Goal: Task Accomplishment & Management: Use online tool/utility

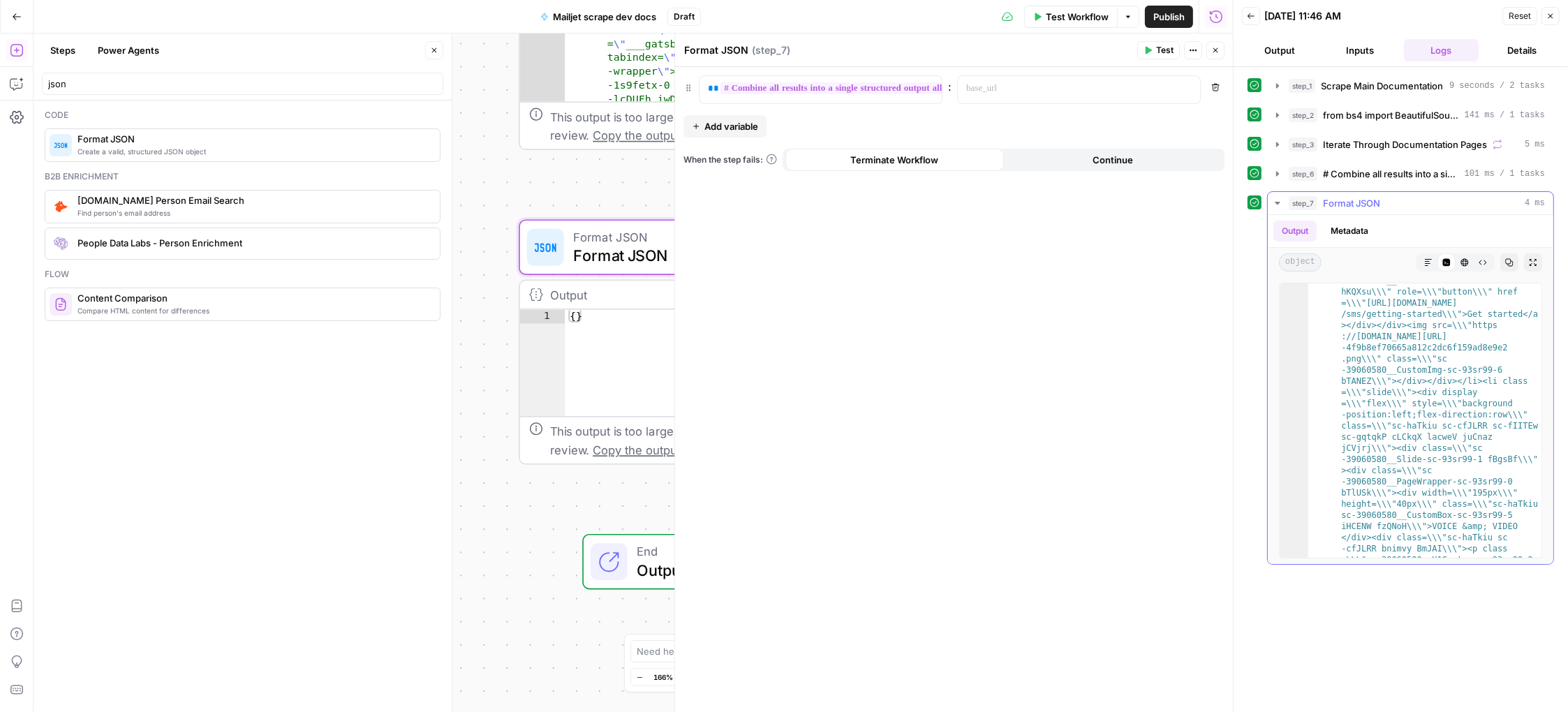
scroll to position [723, 0]
drag, startPoint x: 1514, startPoint y: 258, endPoint x: 1499, endPoint y: 266, distance: 17.0
click at [1514, 258] on button "Copy" at bounding box center [1509, 262] width 18 height 18
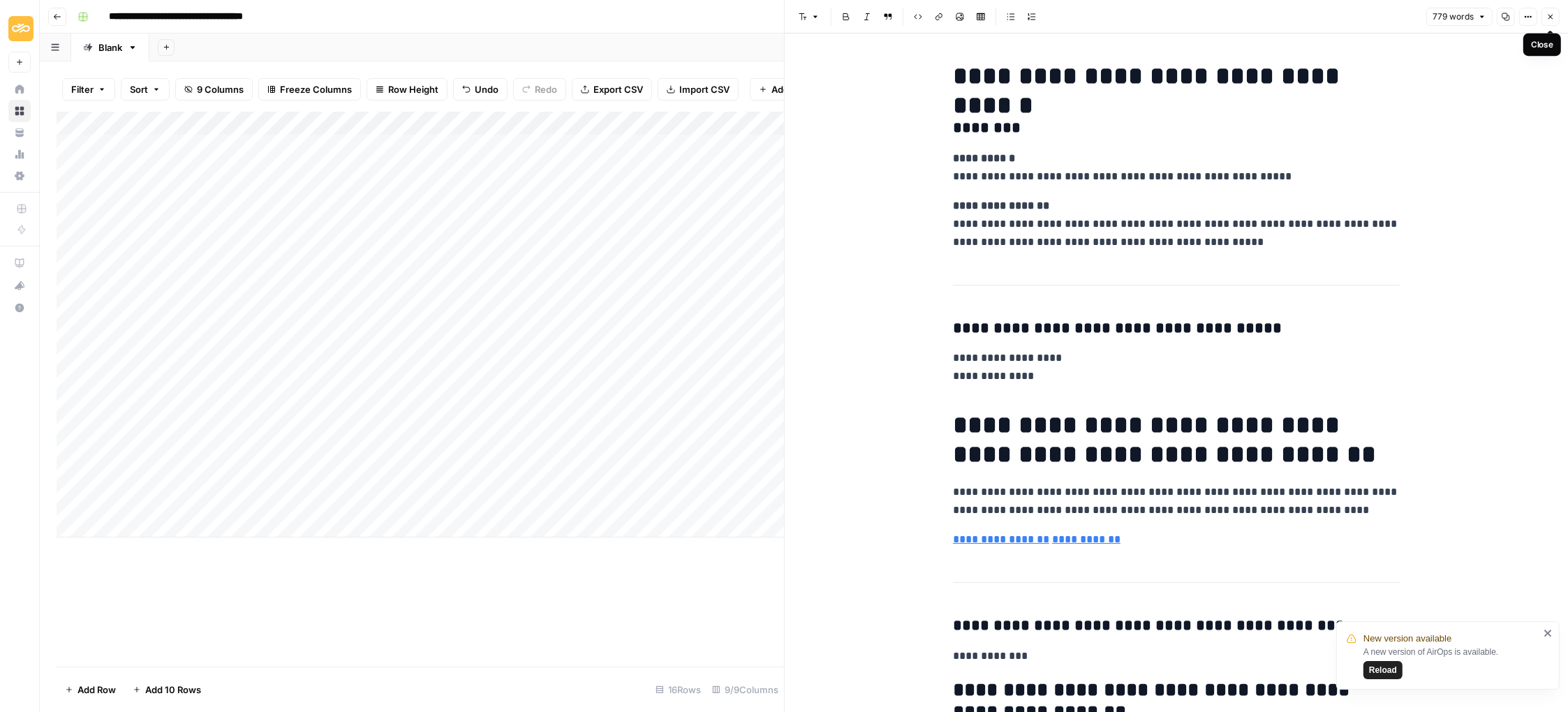
scroll to position [2800, 0]
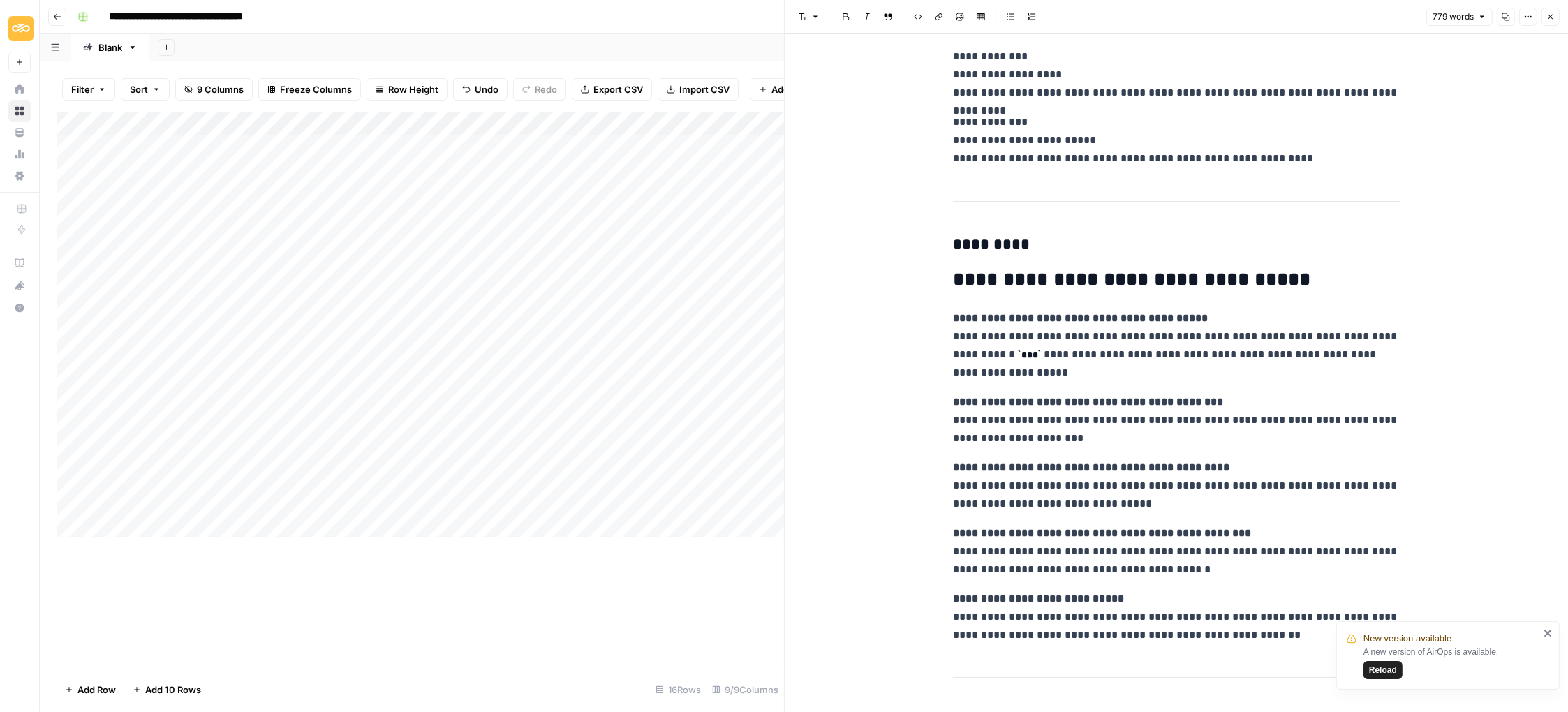
click at [1553, 16] on icon "button" at bounding box center [1551, 17] width 9 height 9
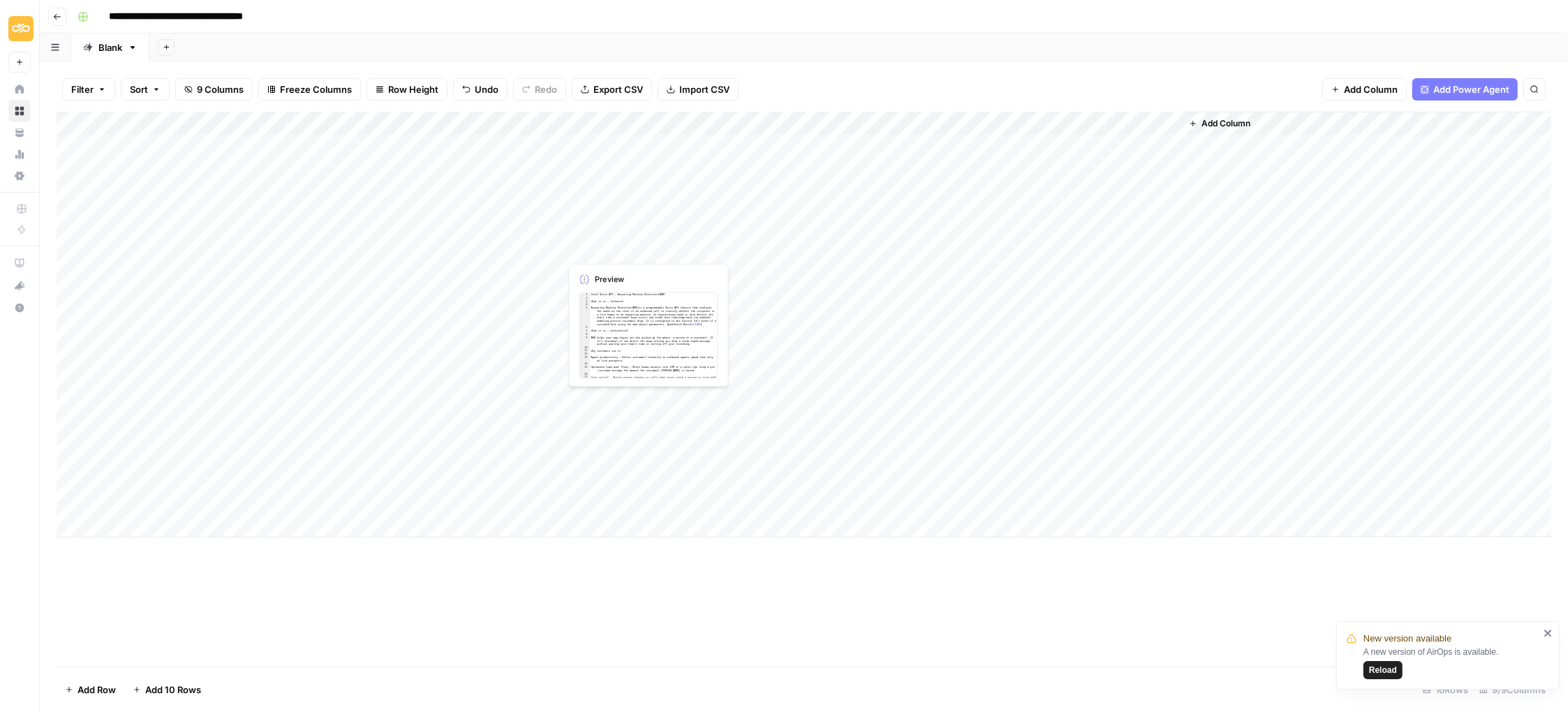
click at [607, 236] on div "Add Column" at bounding box center [804, 324] width 1495 height 426
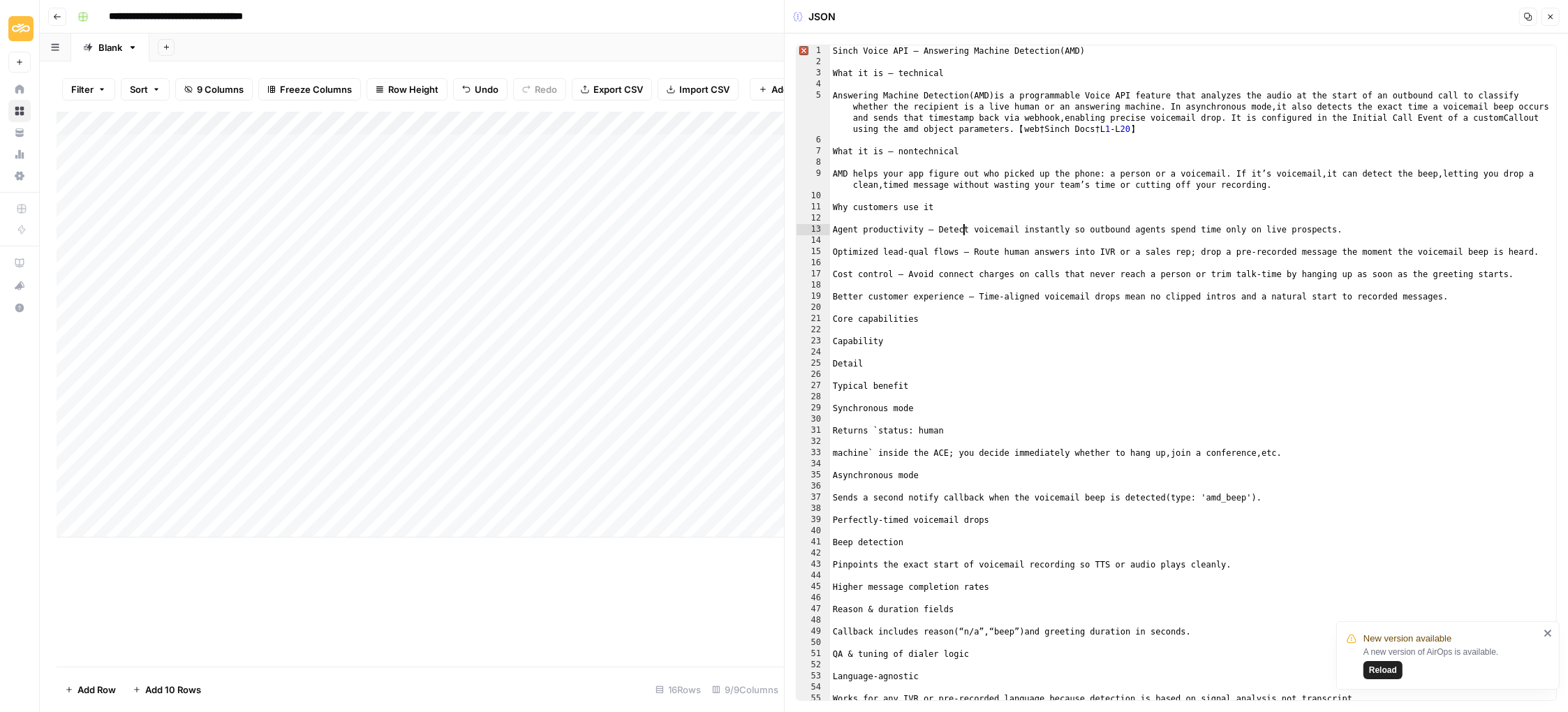
click at [965, 233] on div "Sinch Voice API – Answering Machine Detection ( AMD ) What it is – technical An…" at bounding box center [1193, 384] width 726 height 678
type textarea "**********"
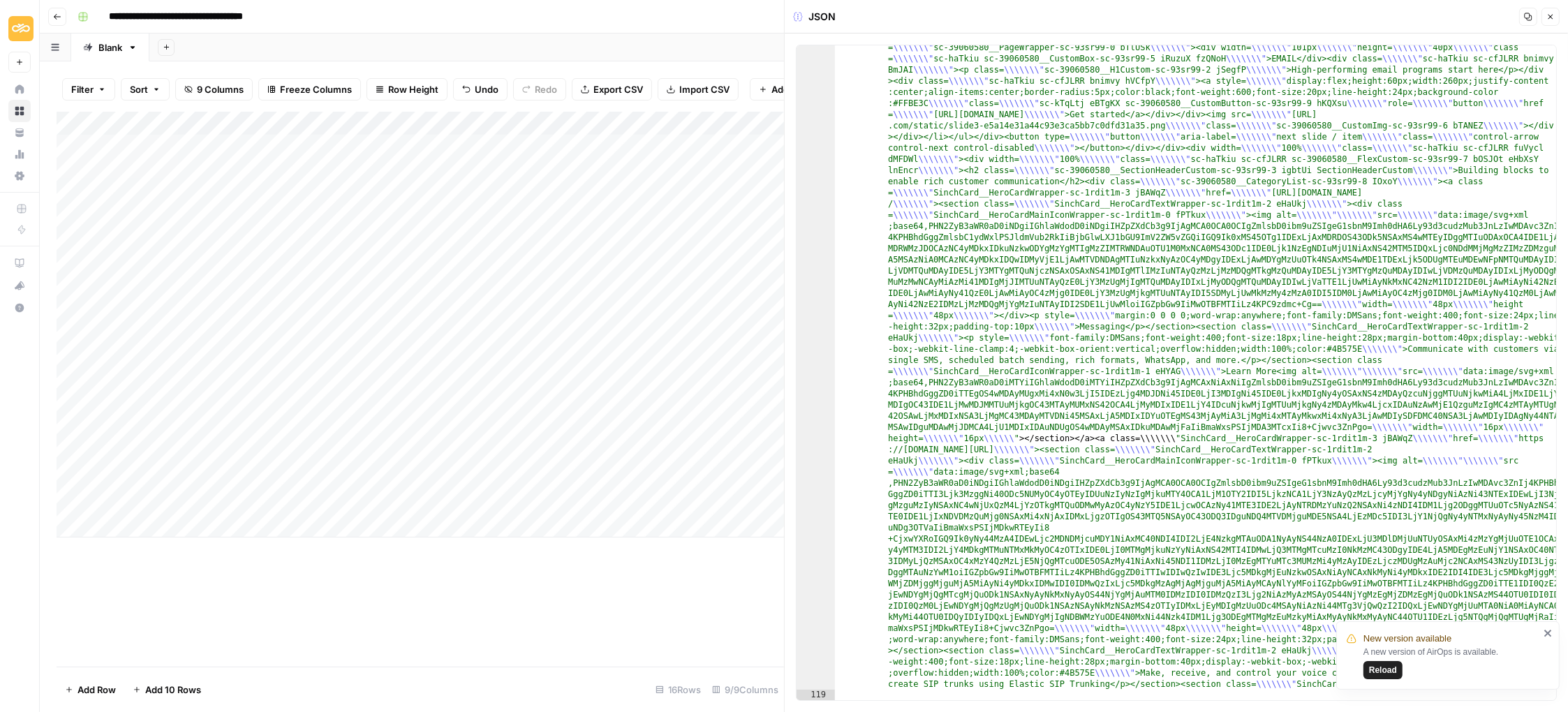
scroll to position [1869, 0]
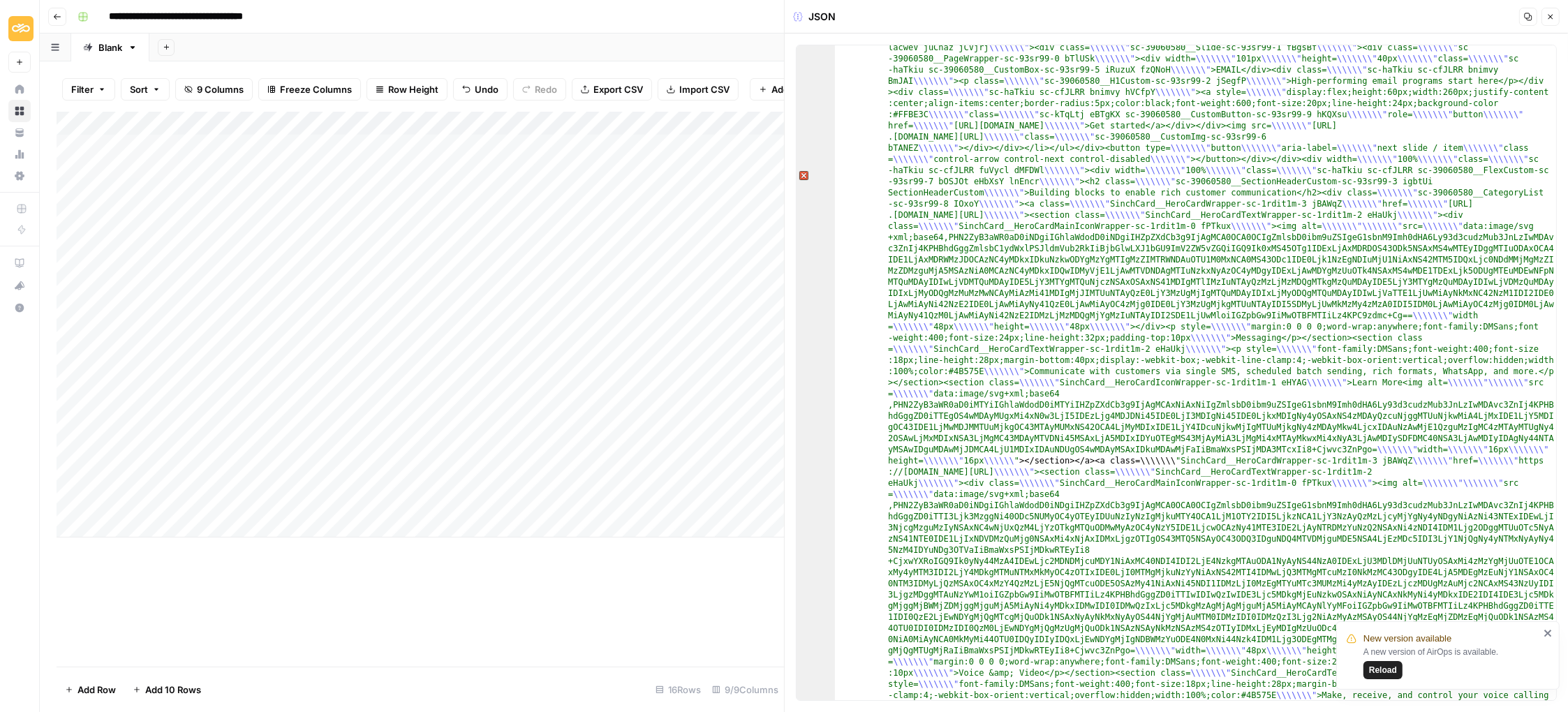
click at [1550, 16] on icon "button" at bounding box center [1551, 17] width 5 height 5
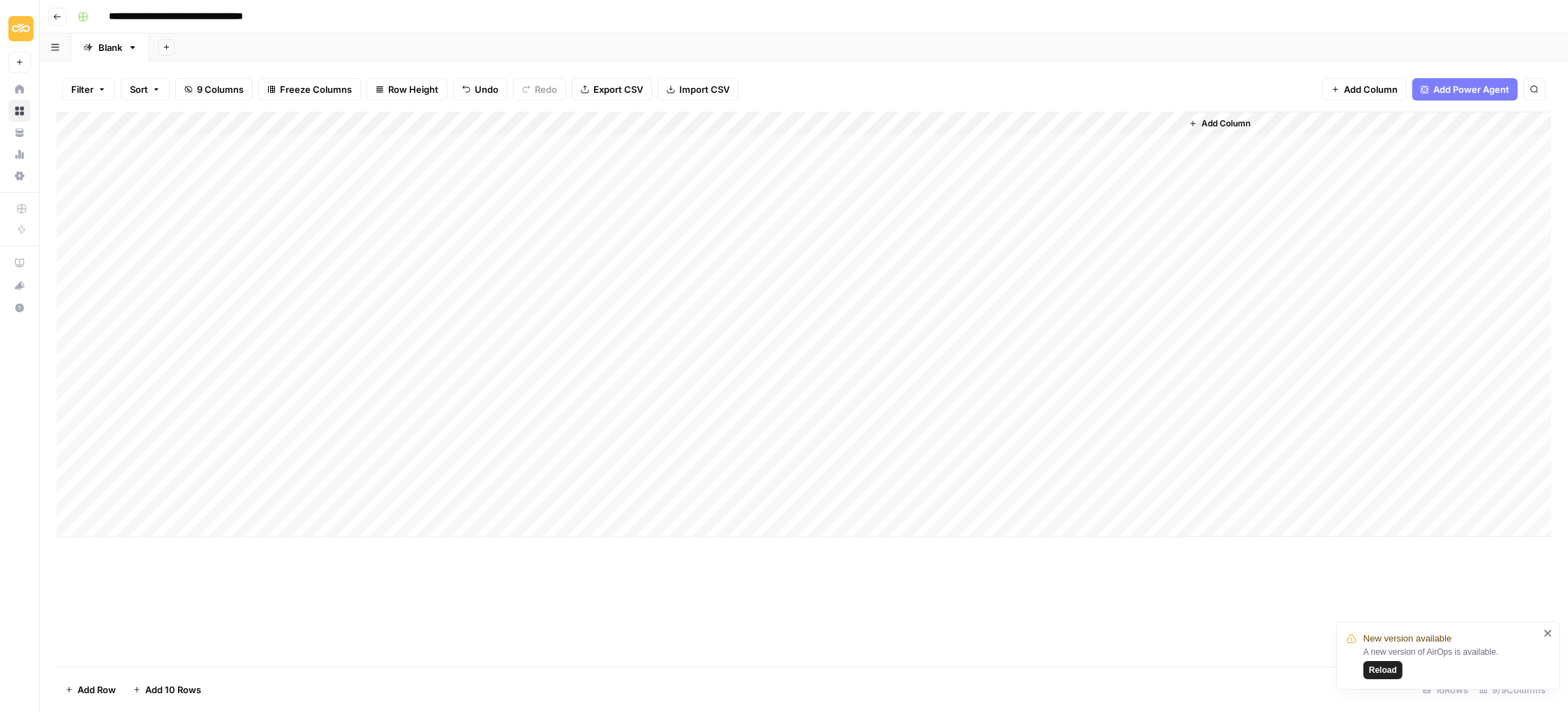
click at [793, 238] on div "Add Column" at bounding box center [804, 324] width 1495 height 426
drag, startPoint x: 58, startPoint y: 241, endPoint x: 76, endPoint y: 184, distance: 59.8
click at [76, 184] on div "Add Column" at bounding box center [804, 324] width 1495 height 426
drag, startPoint x: 60, startPoint y: 215, endPoint x: 67, endPoint y: 193, distance: 23.1
click at [67, 193] on div "Add Column" at bounding box center [804, 324] width 1495 height 426
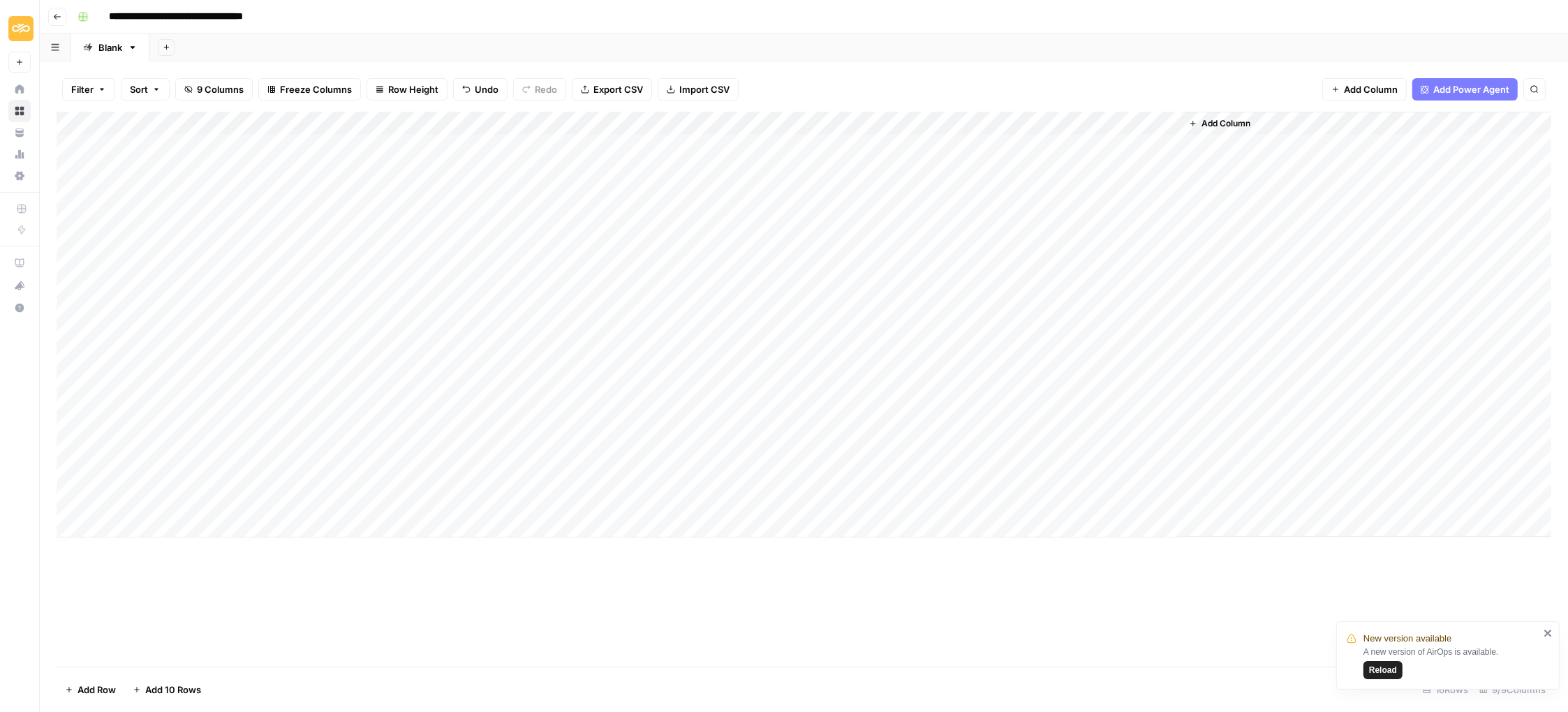
click at [606, 242] on div "Add Column" at bounding box center [804, 324] width 1495 height 426
click at [395, 643] on div "Add Column" at bounding box center [804, 390] width 1495 height 555
click at [837, 242] on div "Add Column" at bounding box center [804, 324] width 1495 height 426
click at [70, 193] on div "Add Column" at bounding box center [804, 324] width 1495 height 426
click at [91, 694] on span "Delete 1 Row" at bounding box center [93, 690] width 56 height 14
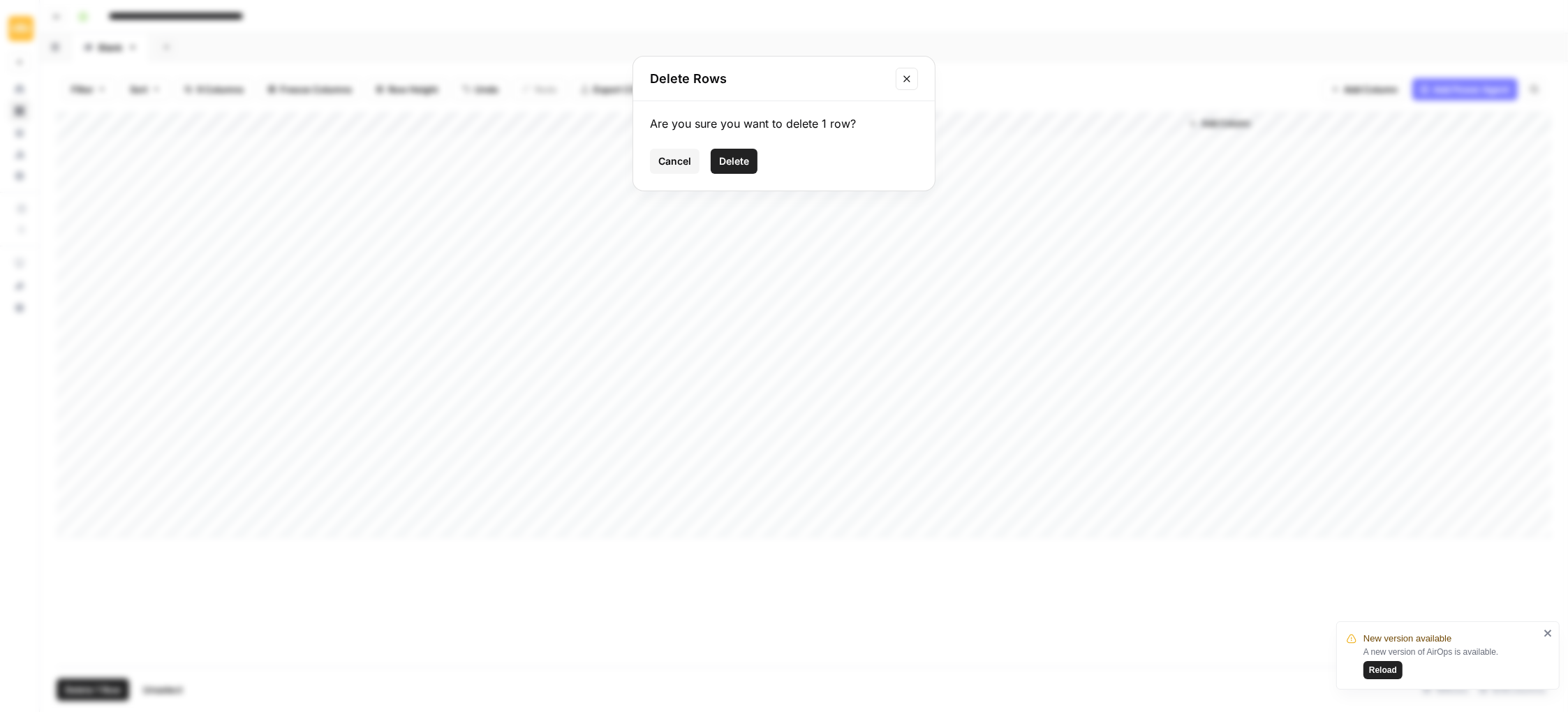
click at [735, 160] on span "Delete" at bounding box center [733, 161] width 30 height 14
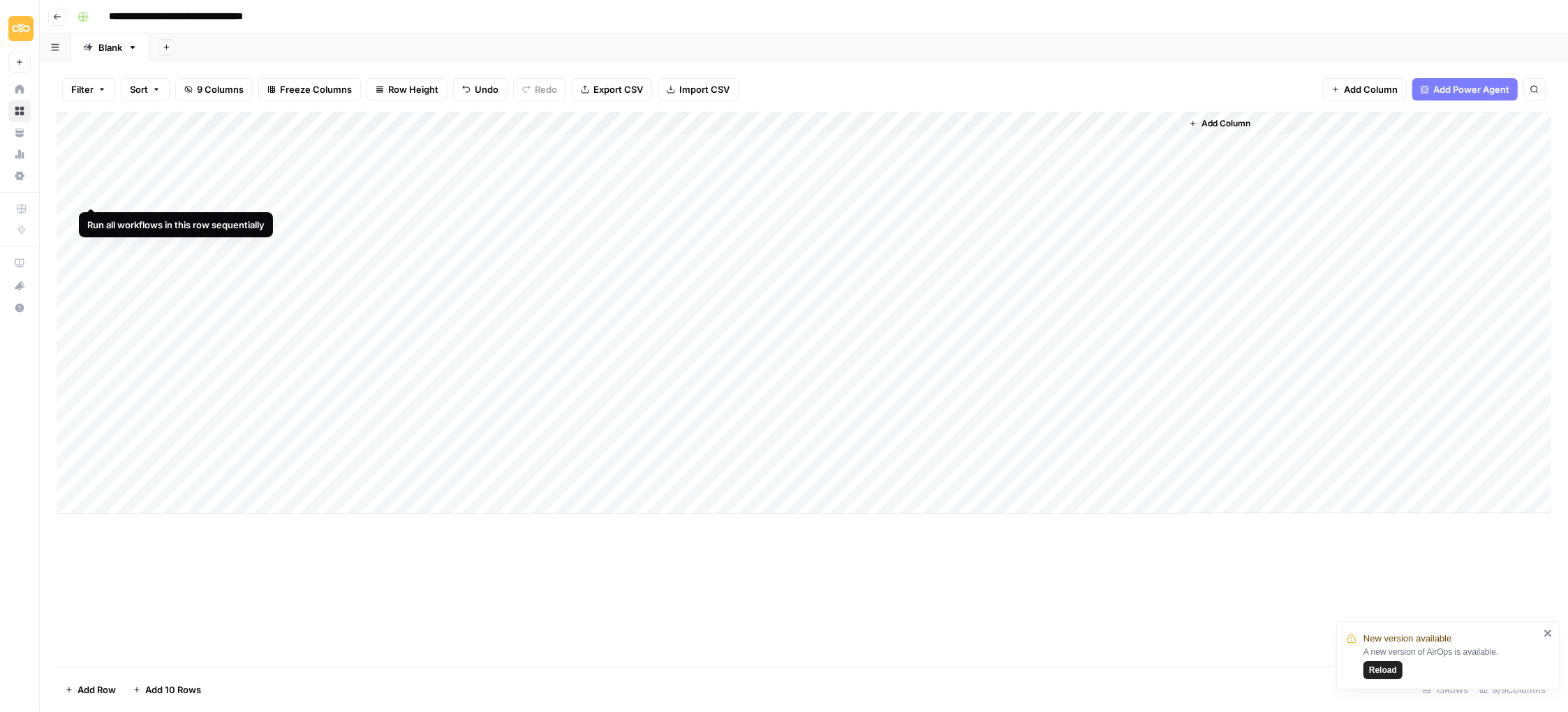
drag, startPoint x: 58, startPoint y: 430, endPoint x: 87, endPoint y: 187, distance: 244.7
click at [87, 187] on div "Add Column" at bounding box center [804, 313] width 1495 height 402
click at [1548, 634] on icon "close" at bounding box center [1547, 633] width 7 height 7
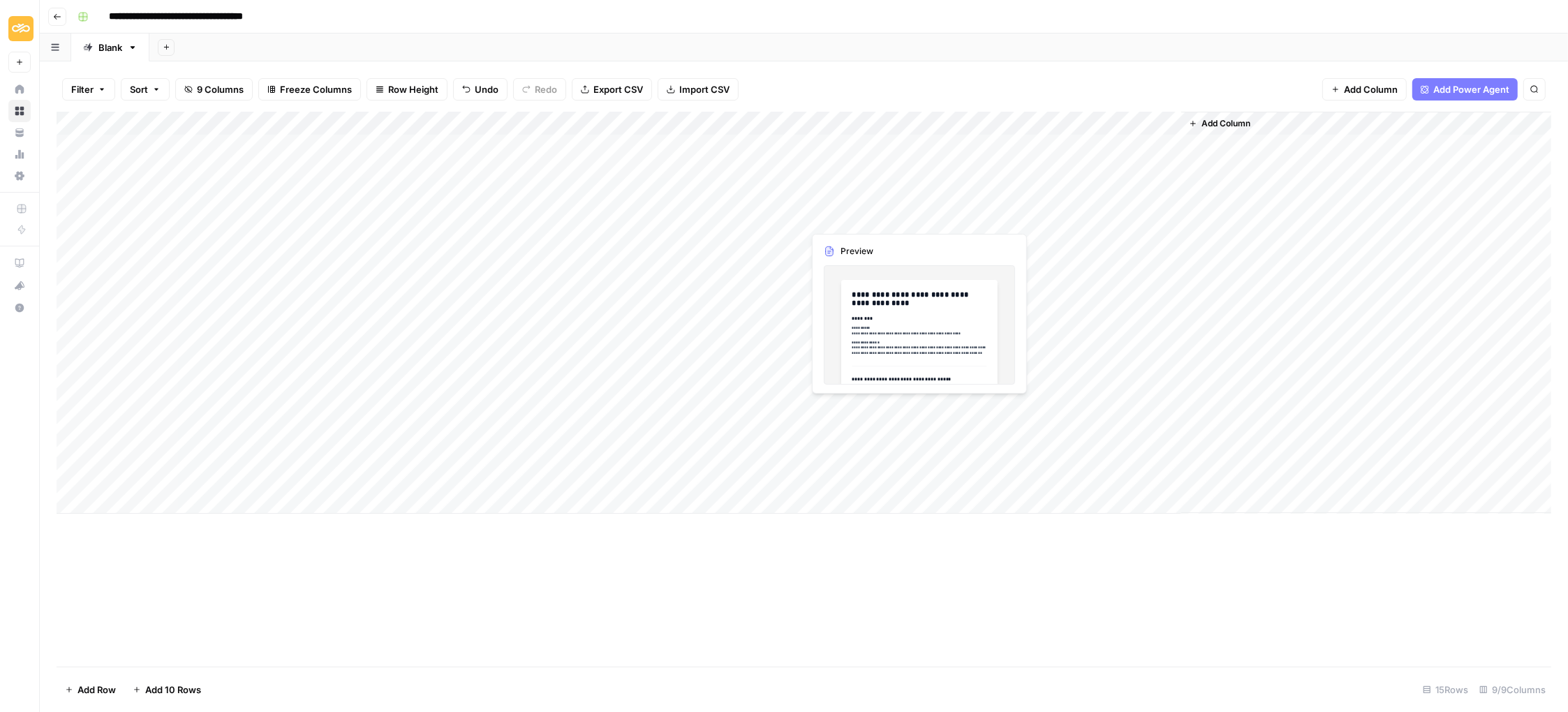
click at [848, 222] on div "Add Column" at bounding box center [804, 313] width 1495 height 402
click at [918, 217] on div "Add Column" at bounding box center [804, 313] width 1495 height 402
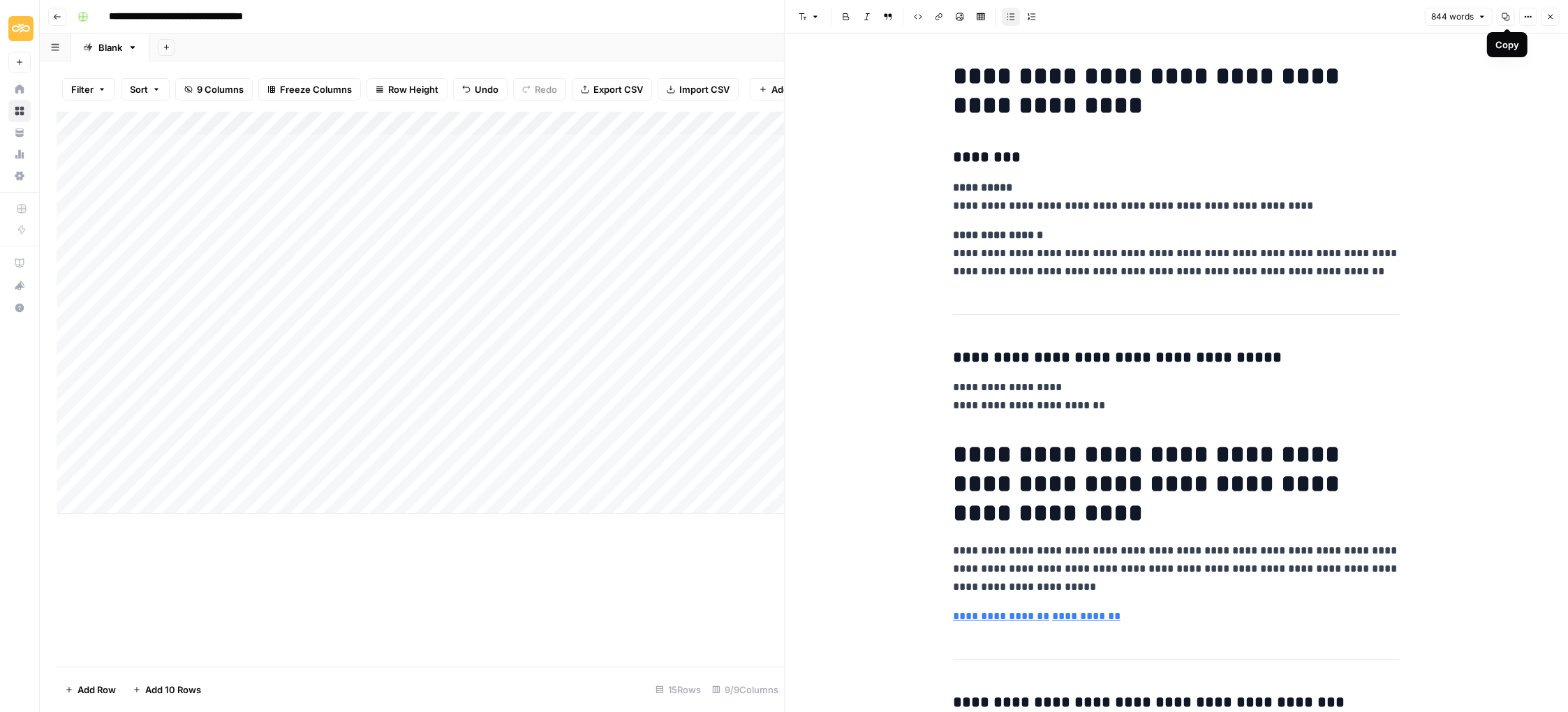
drag, startPoint x: 1510, startPoint y: 21, endPoint x: 1387, endPoint y: 5, distance: 124.0
click at [1510, 21] on icon "button" at bounding box center [1506, 17] width 9 height 9
